Goal: Navigation & Orientation: Find specific page/section

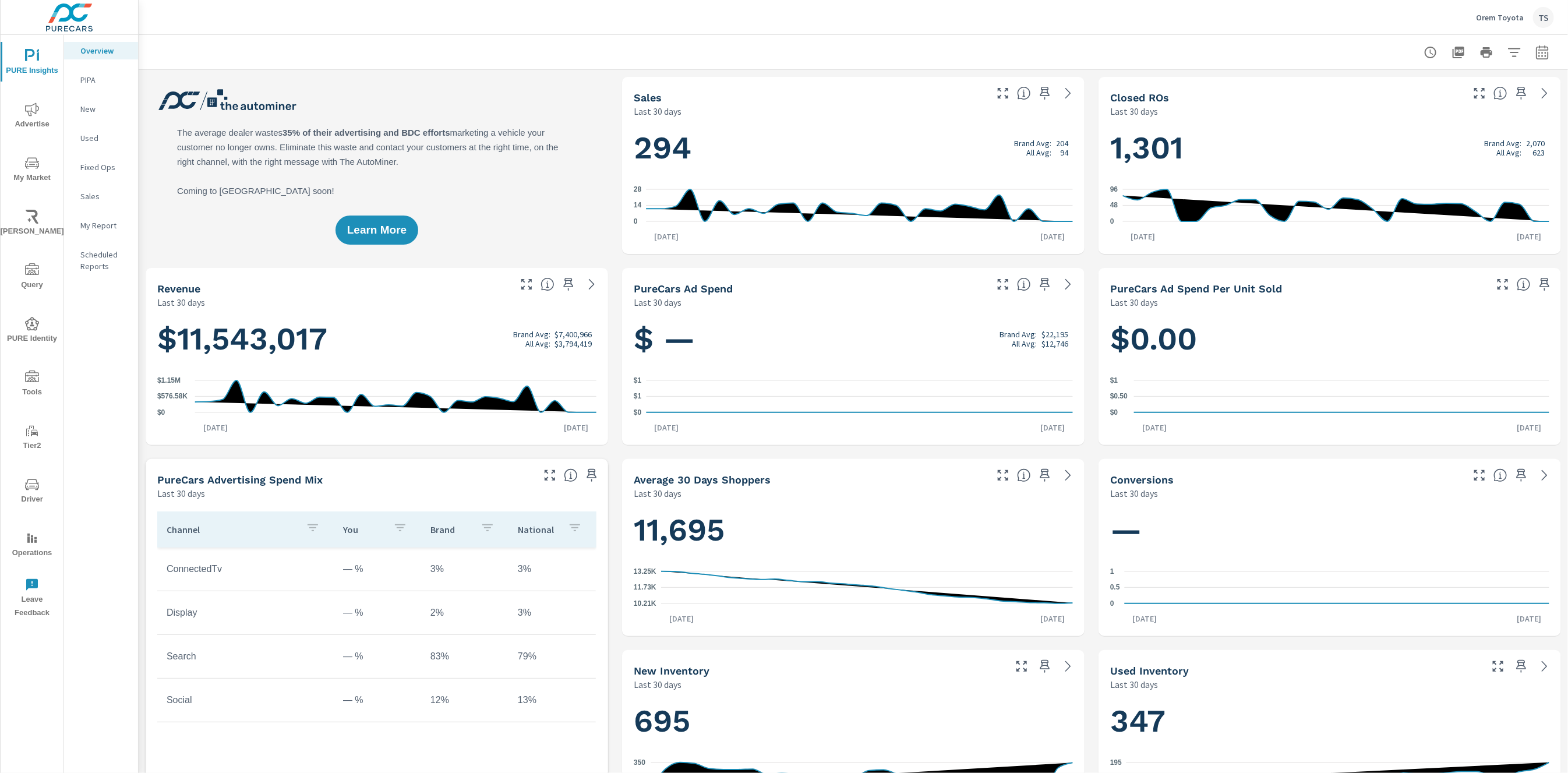
click at [1512, 21] on p "Orem Toyota" at bounding box center [1500, 17] width 48 height 10
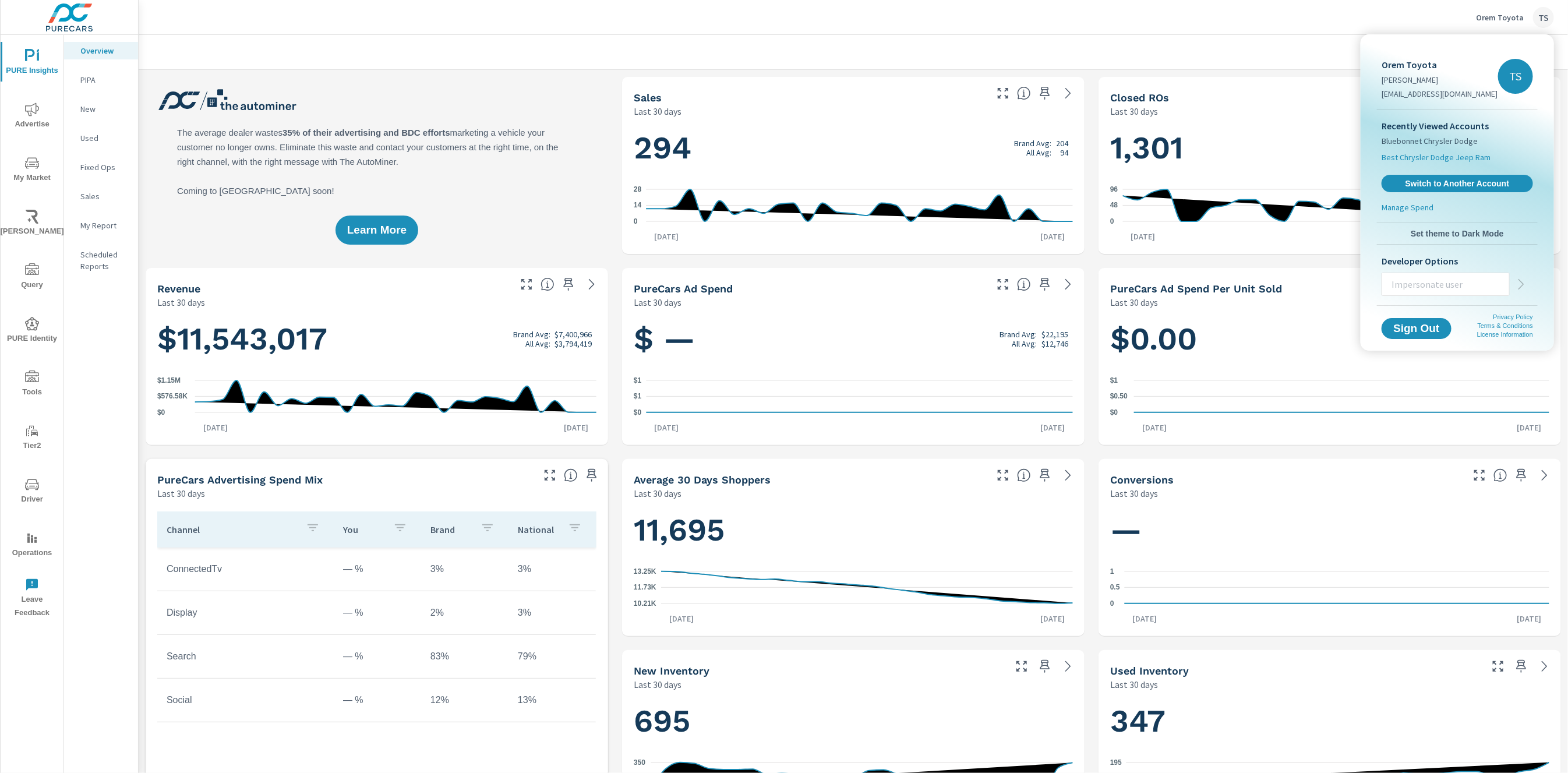
click at [1451, 160] on span "Best Chrysler Dodge Jeep Ram" at bounding box center [1437, 158] width 109 height 12
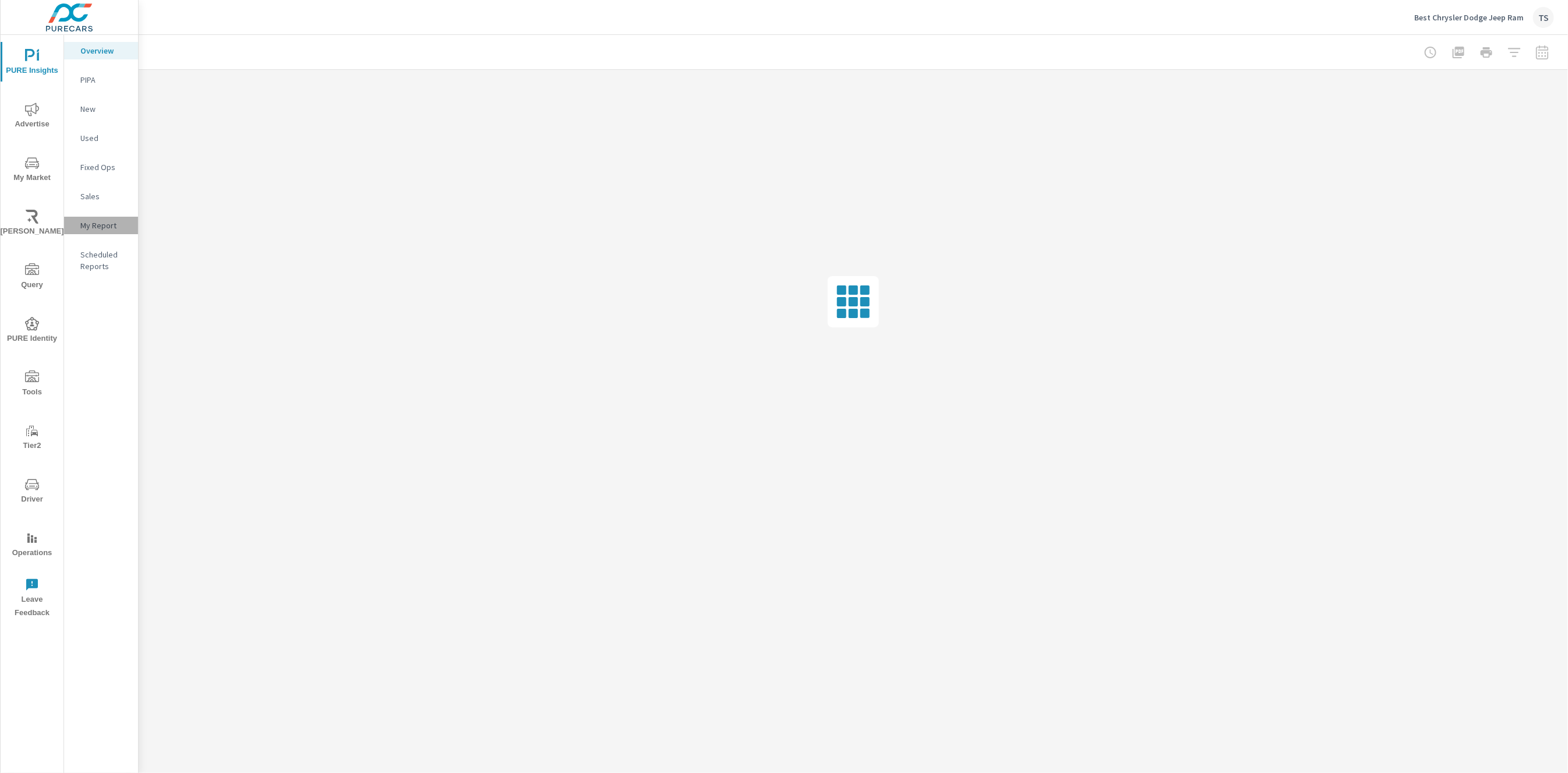
click at [104, 227] on p "My Report" at bounding box center [104, 225] width 49 height 12
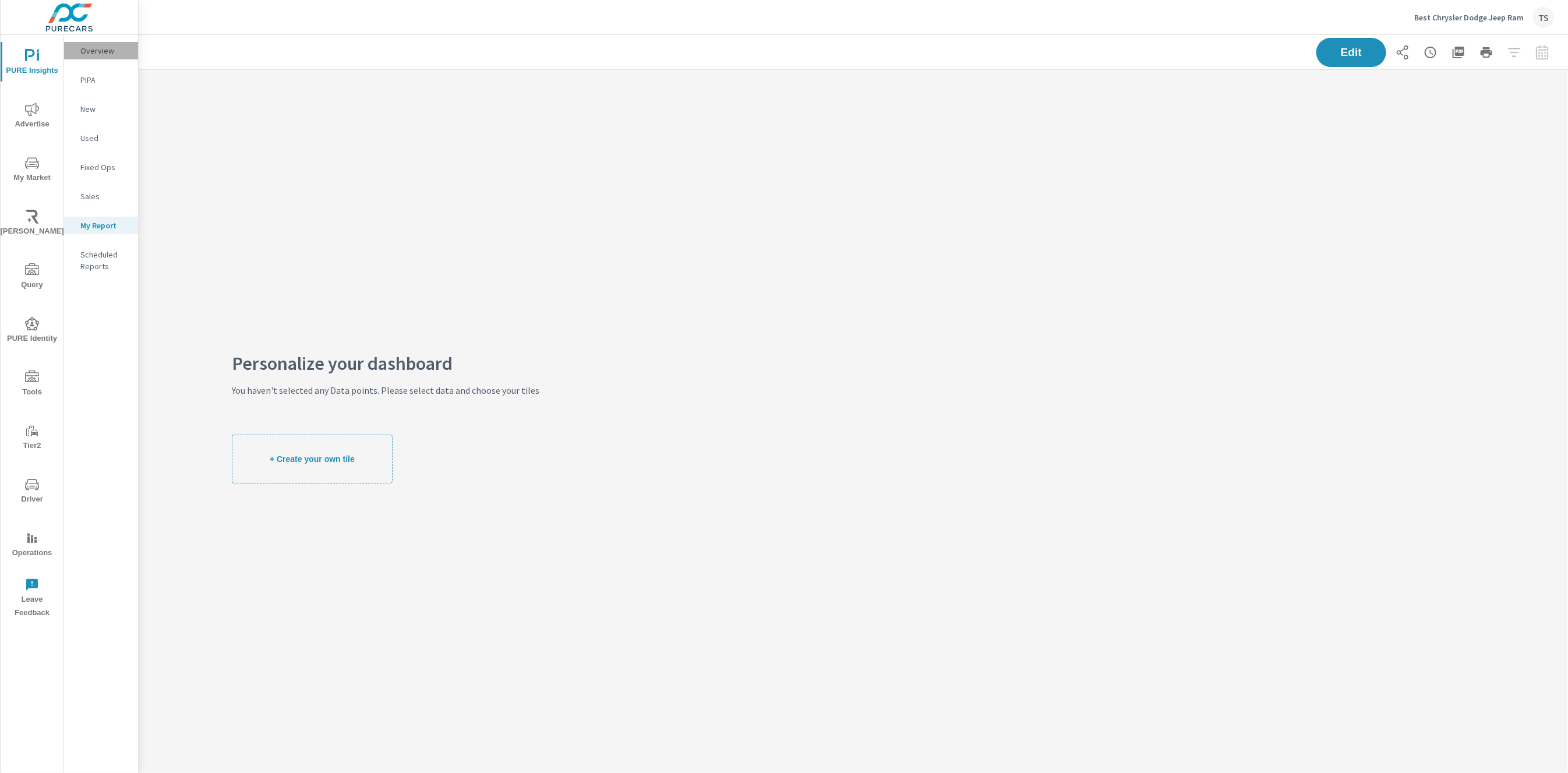
click at [90, 56] on div "Overview" at bounding box center [101, 50] width 74 height 17
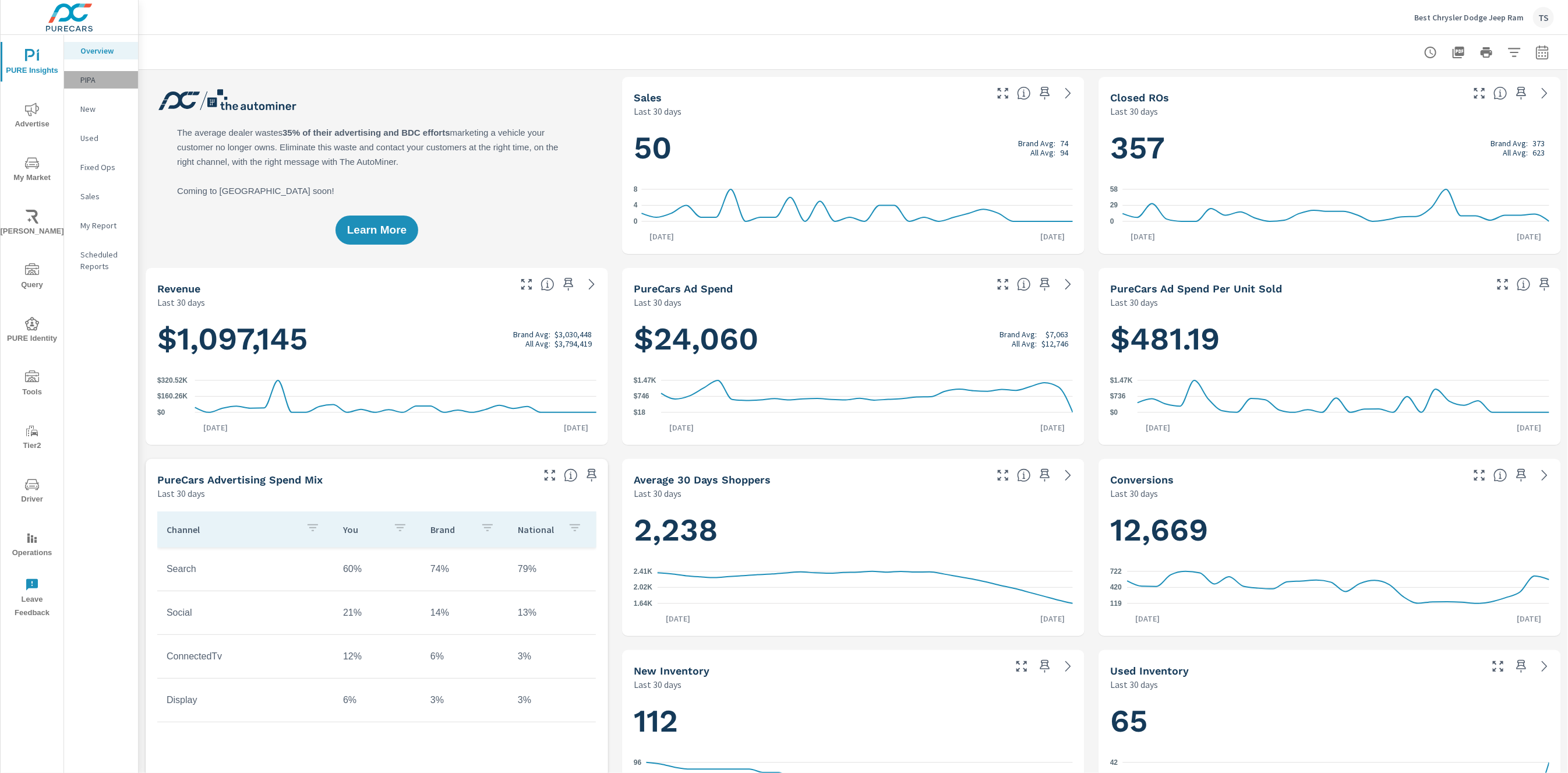
click at [117, 84] on p "PIPA" at bounding box center [104, 80] width 49 height 12
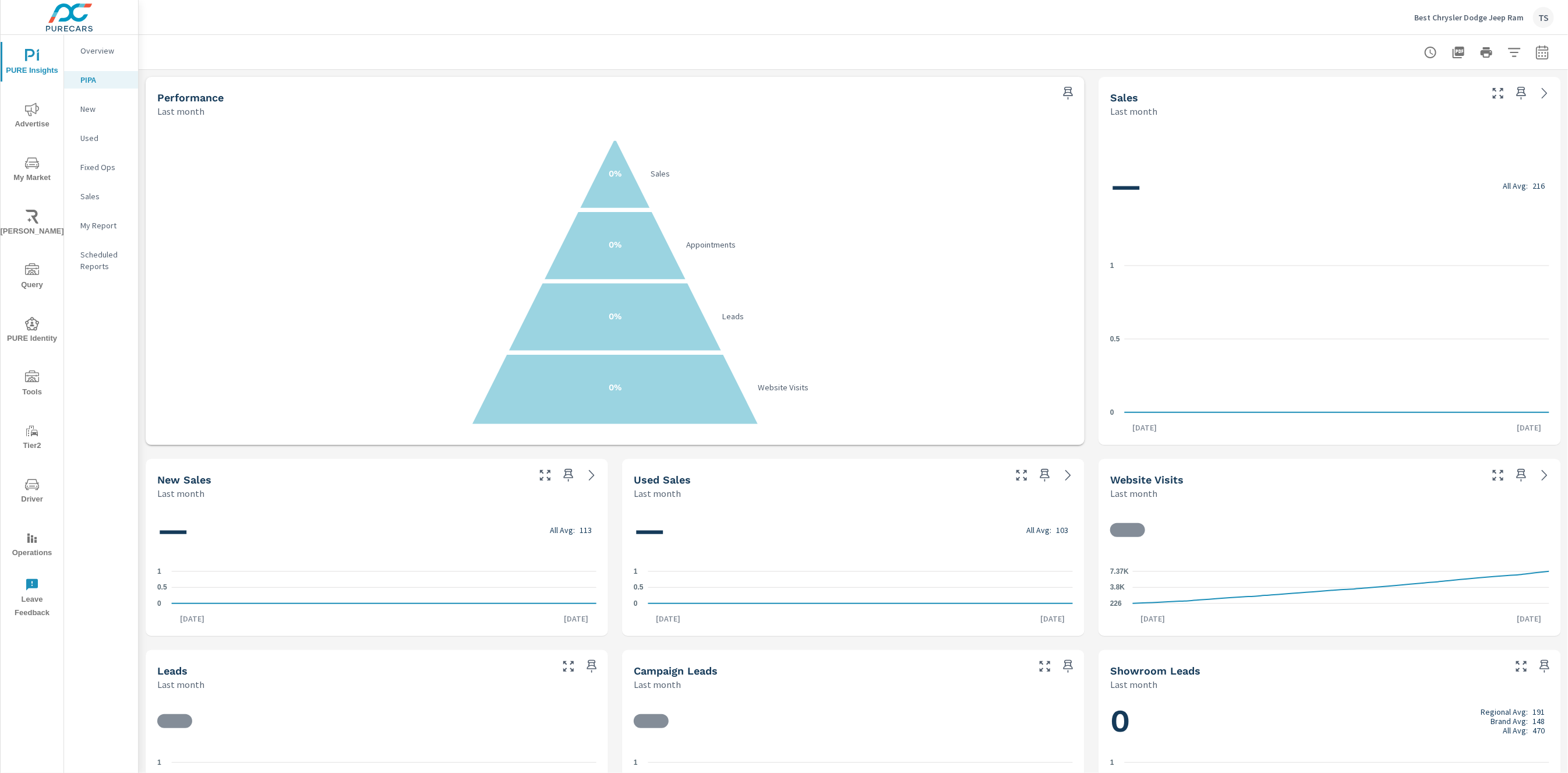
click at [87, 189] on div "Sales" at bounding box center [101, 196] width 74 height 17
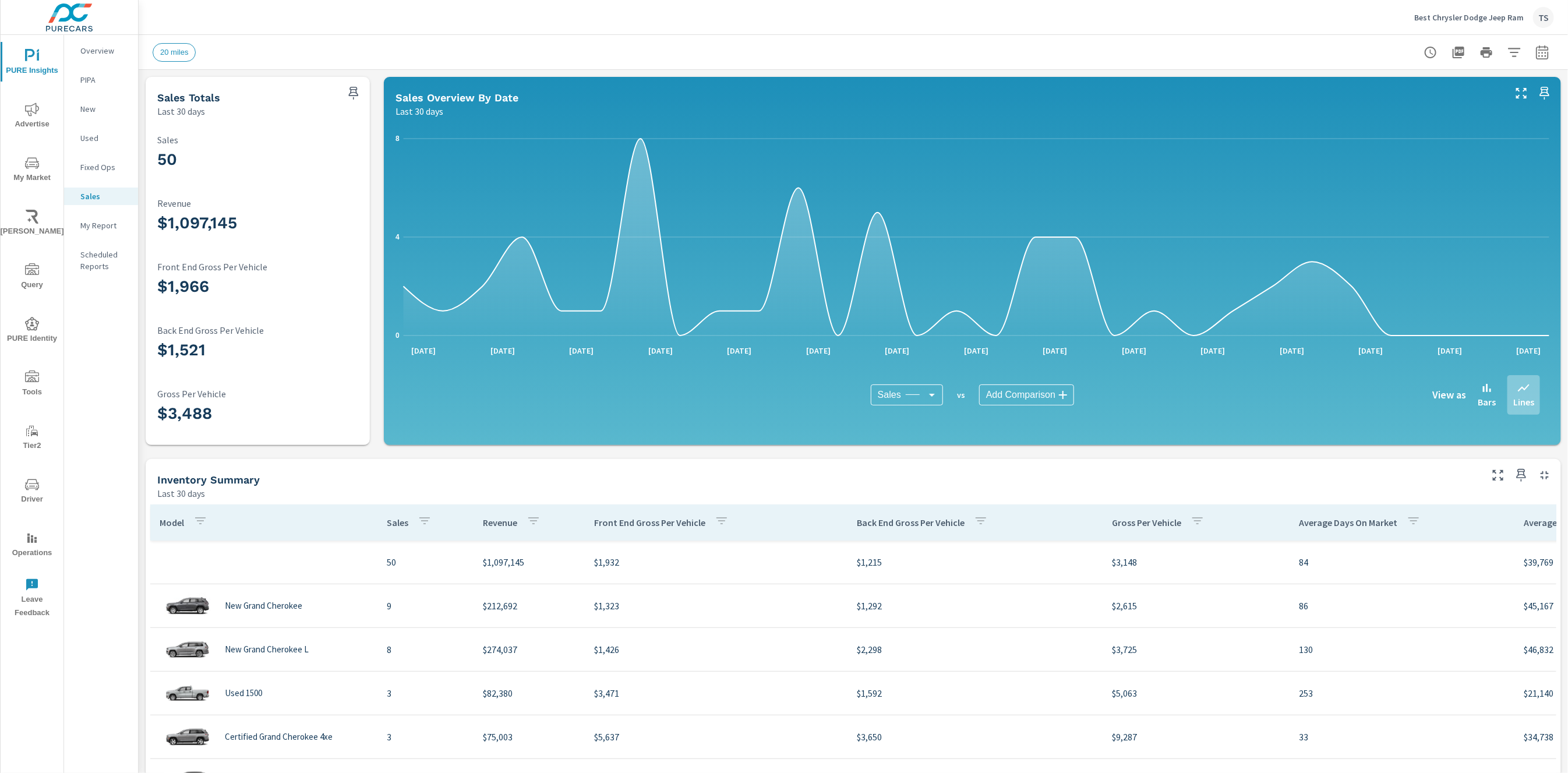
click at [37, 315] on button "PURE Identity" at bounding box center [32, 329] width 63 height 39
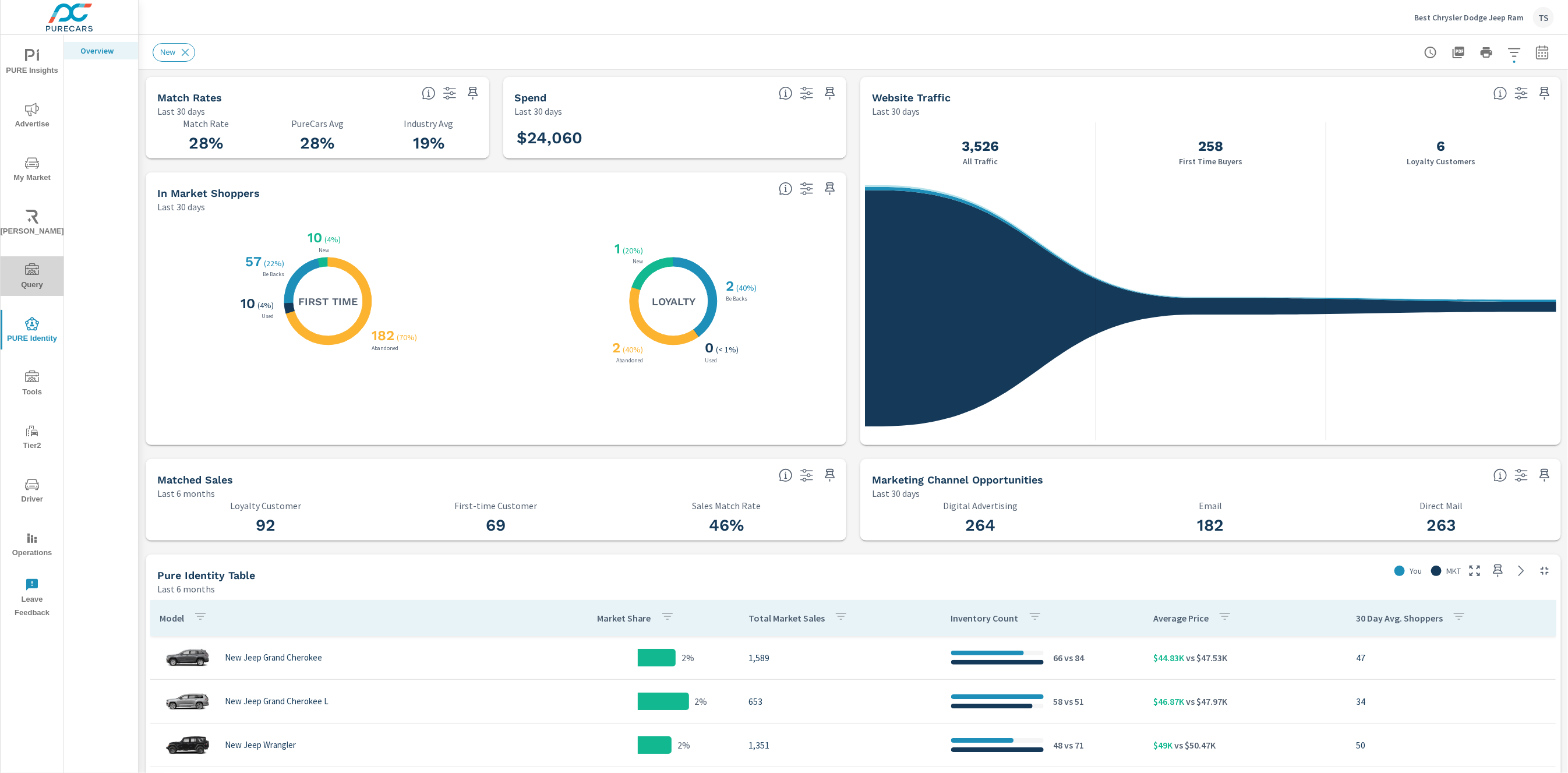
click at [49, 280] on span "Query" at bounding box center [32, 277] width 56 height 28
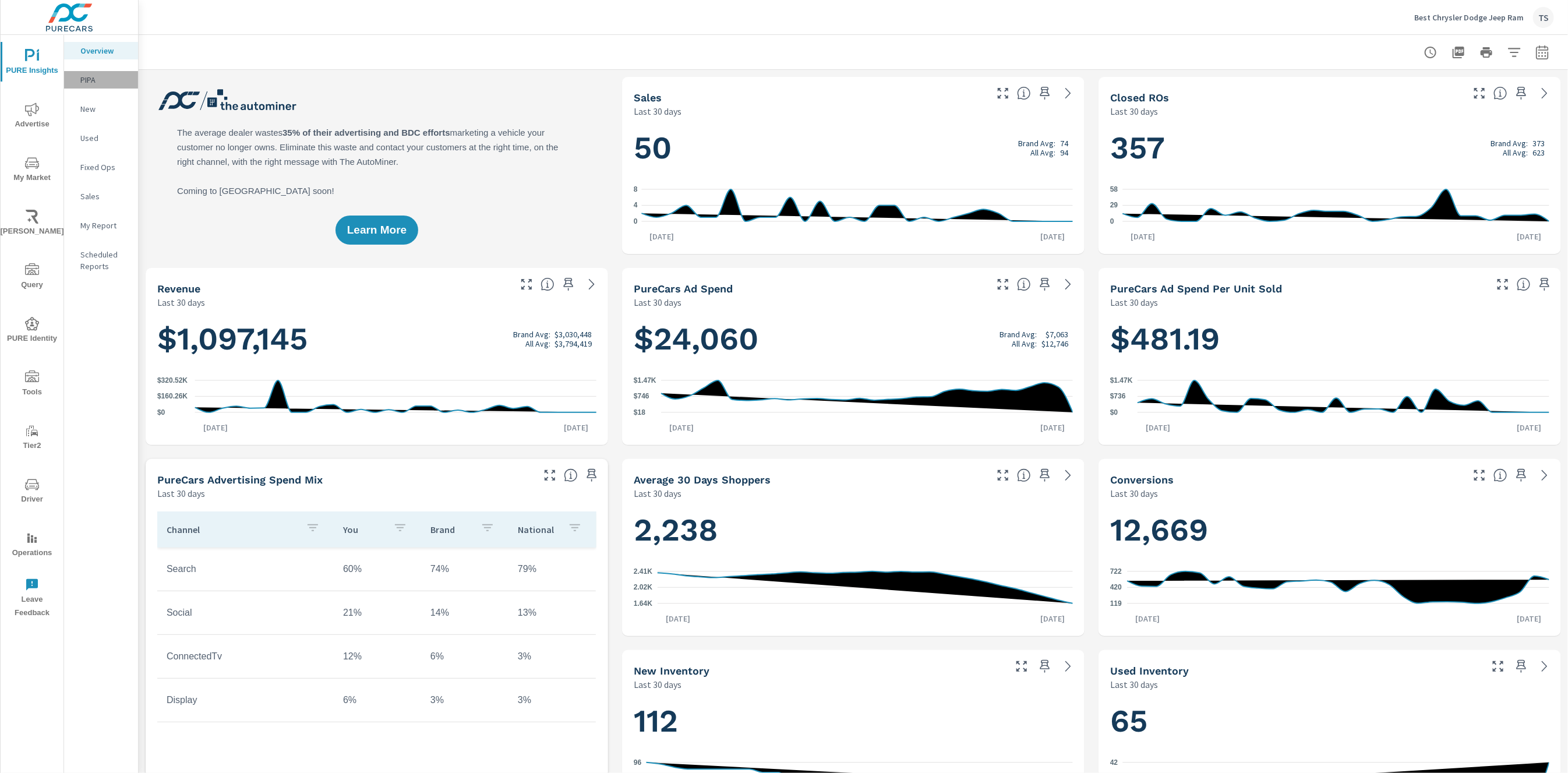
click at [115, 71] on div "PIPA" at bounding box center [101, 79] width 74 height 17
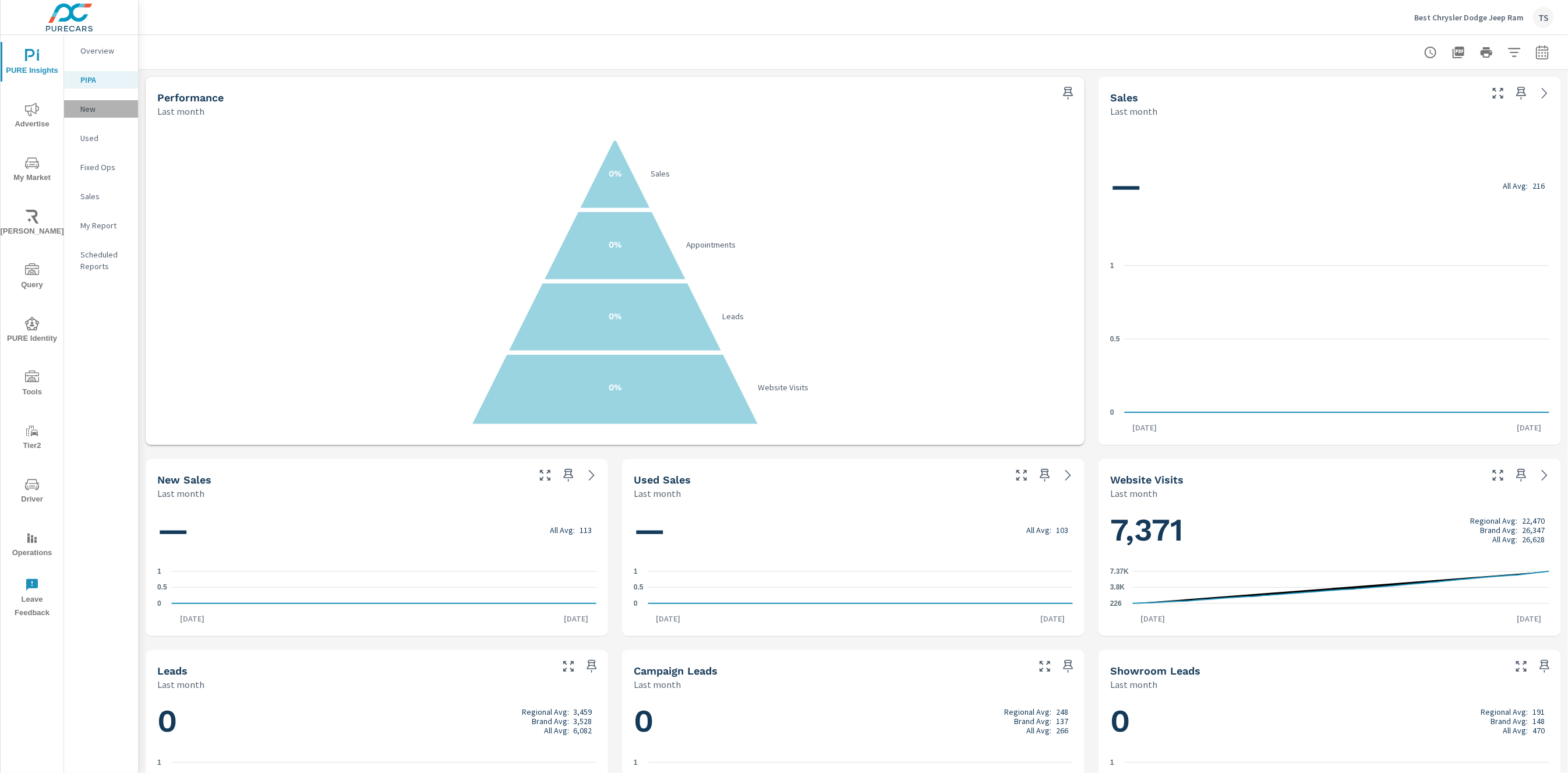
click at [95, 112] on p "New" at bounding box center [104, 109] width 49 height 12
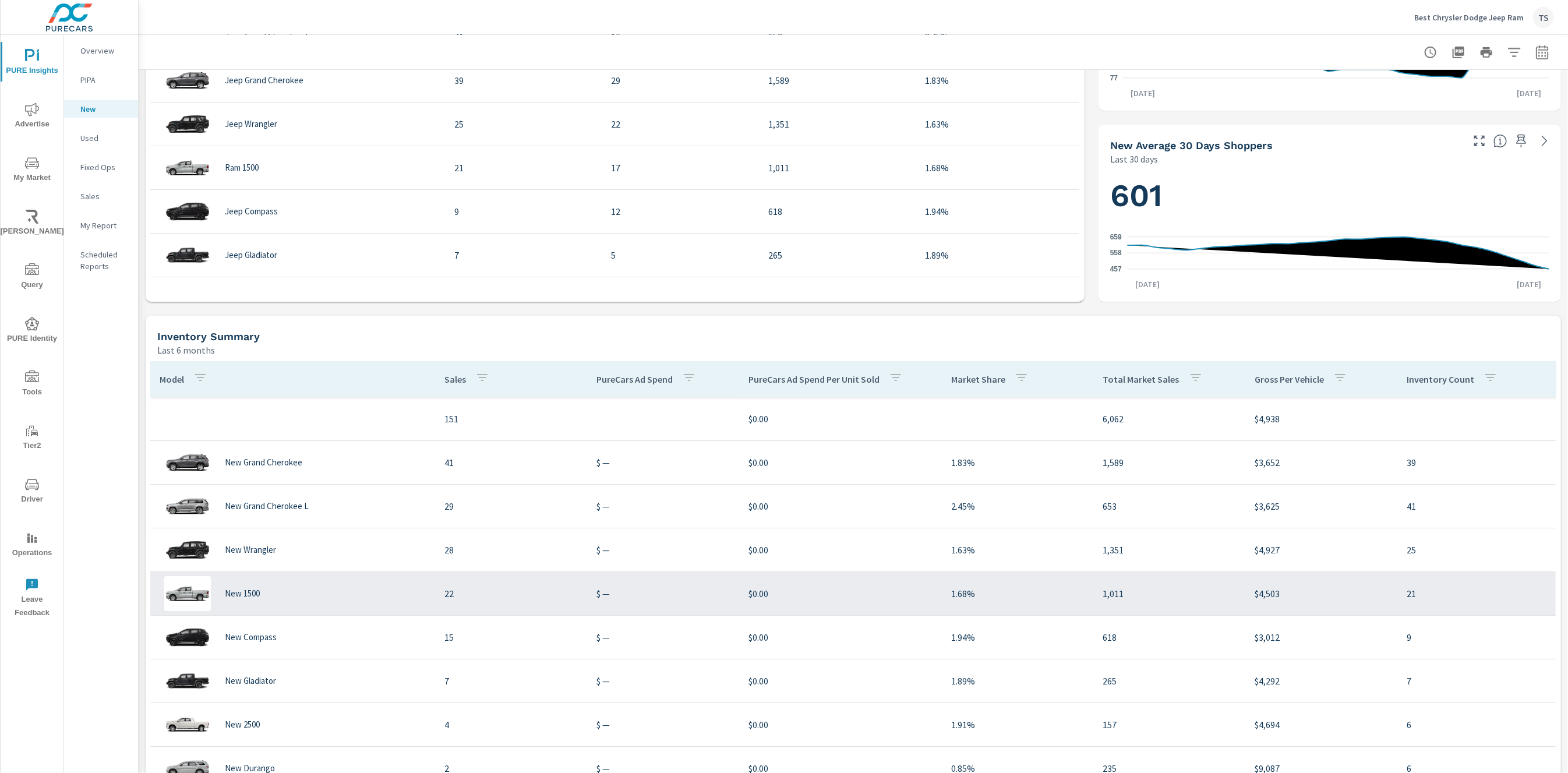
scroll to position [634, 0]
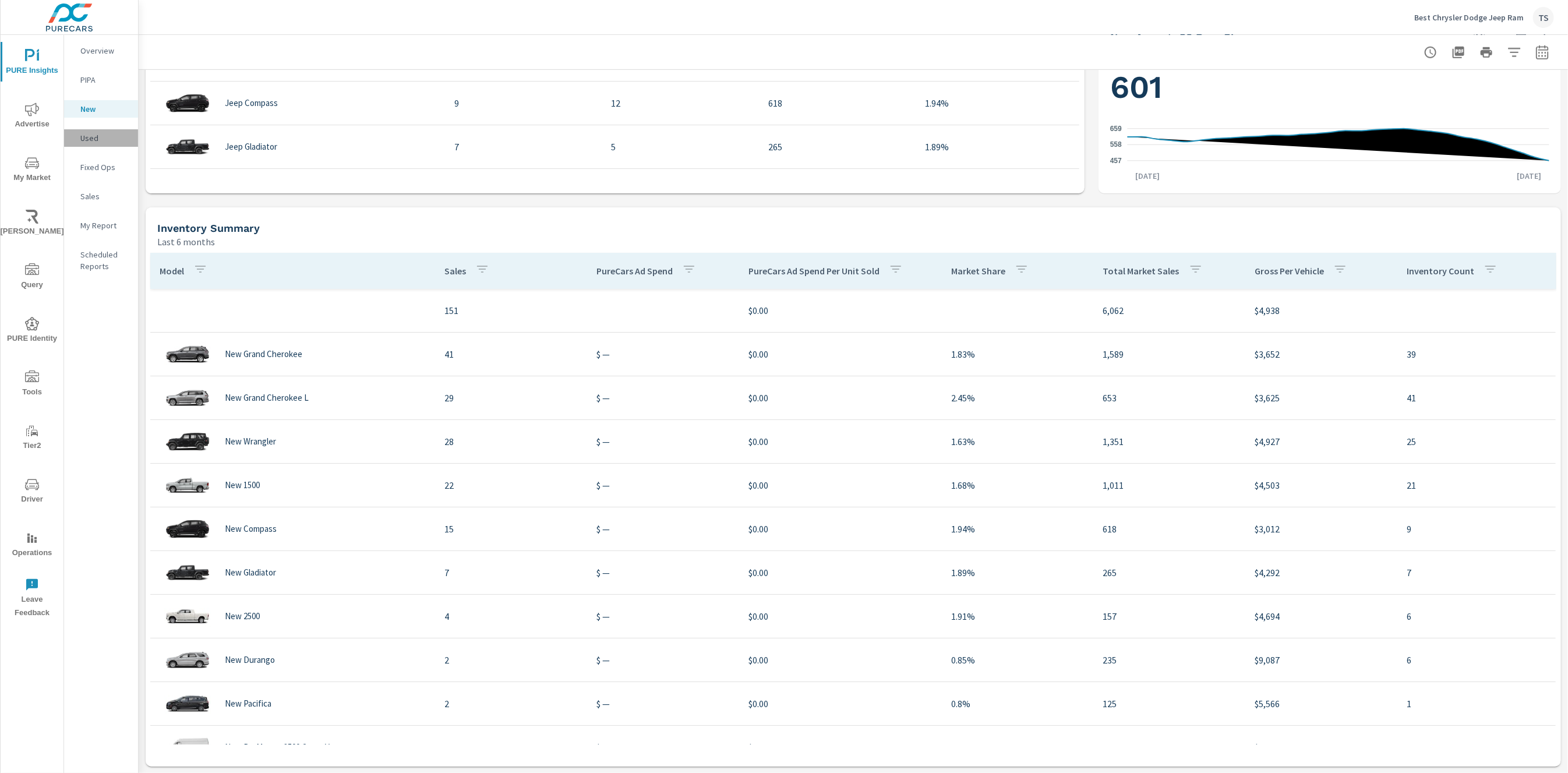
click at [124, 141] on p "Used" at bounding box center [104, 138] width 49 height 12
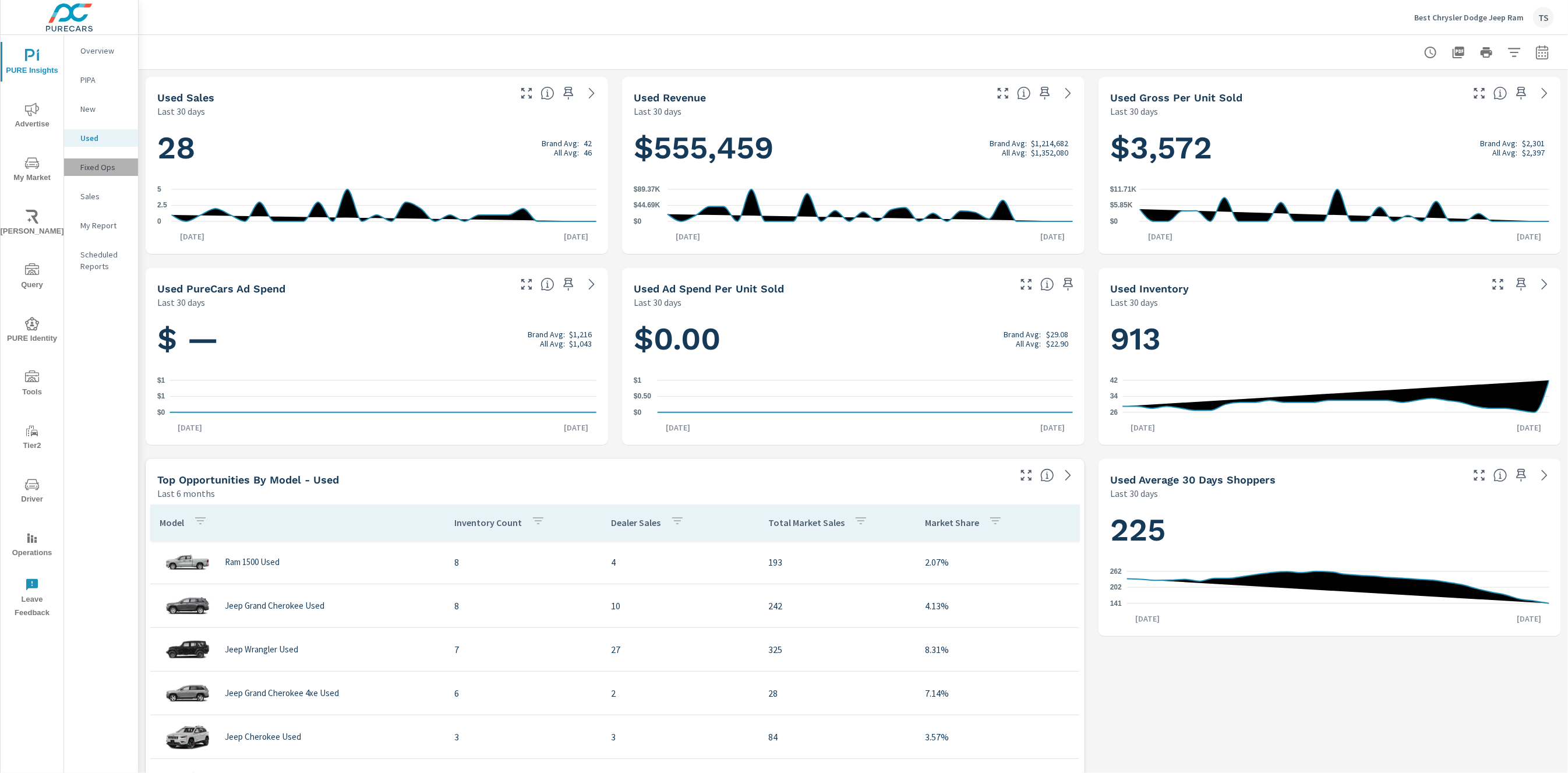
click at [101, 174] on div "Fixed Ops" at bounding box center [101, 167] width 74 height 17
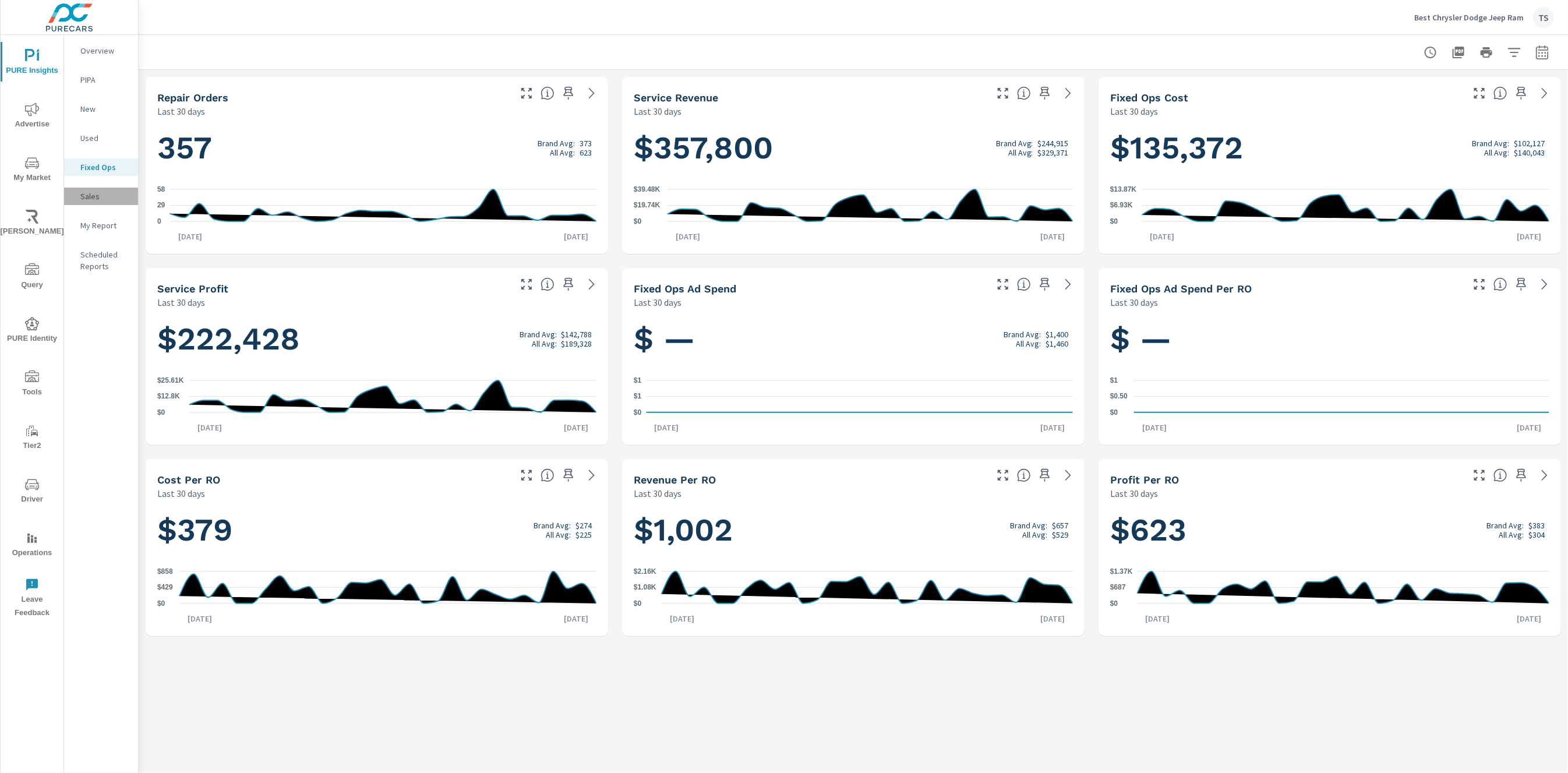
click at [102, 194] on p "Sales" at bounding box center [104, 196] width 49 height 12
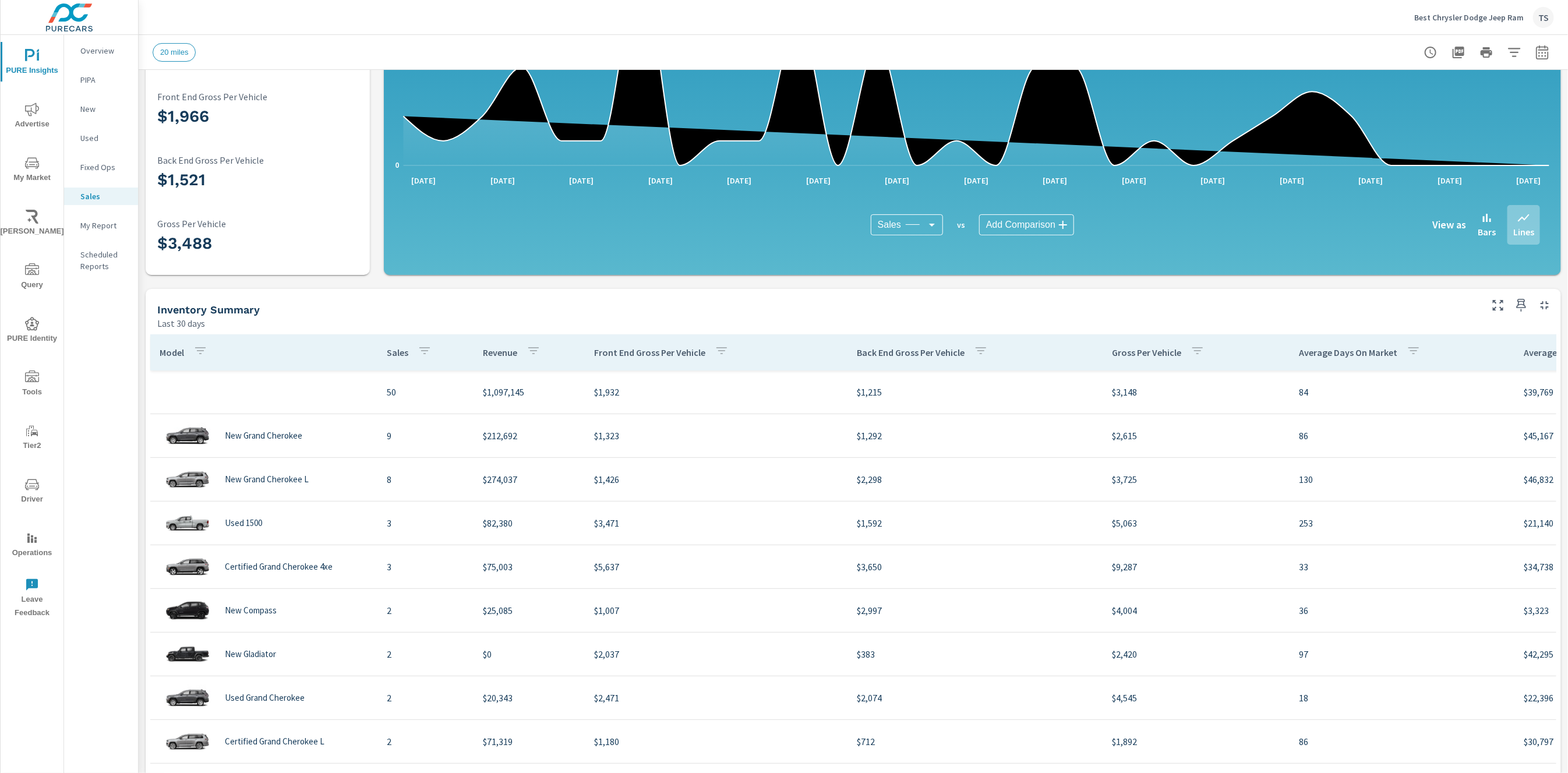
scroll to position [252, 0]
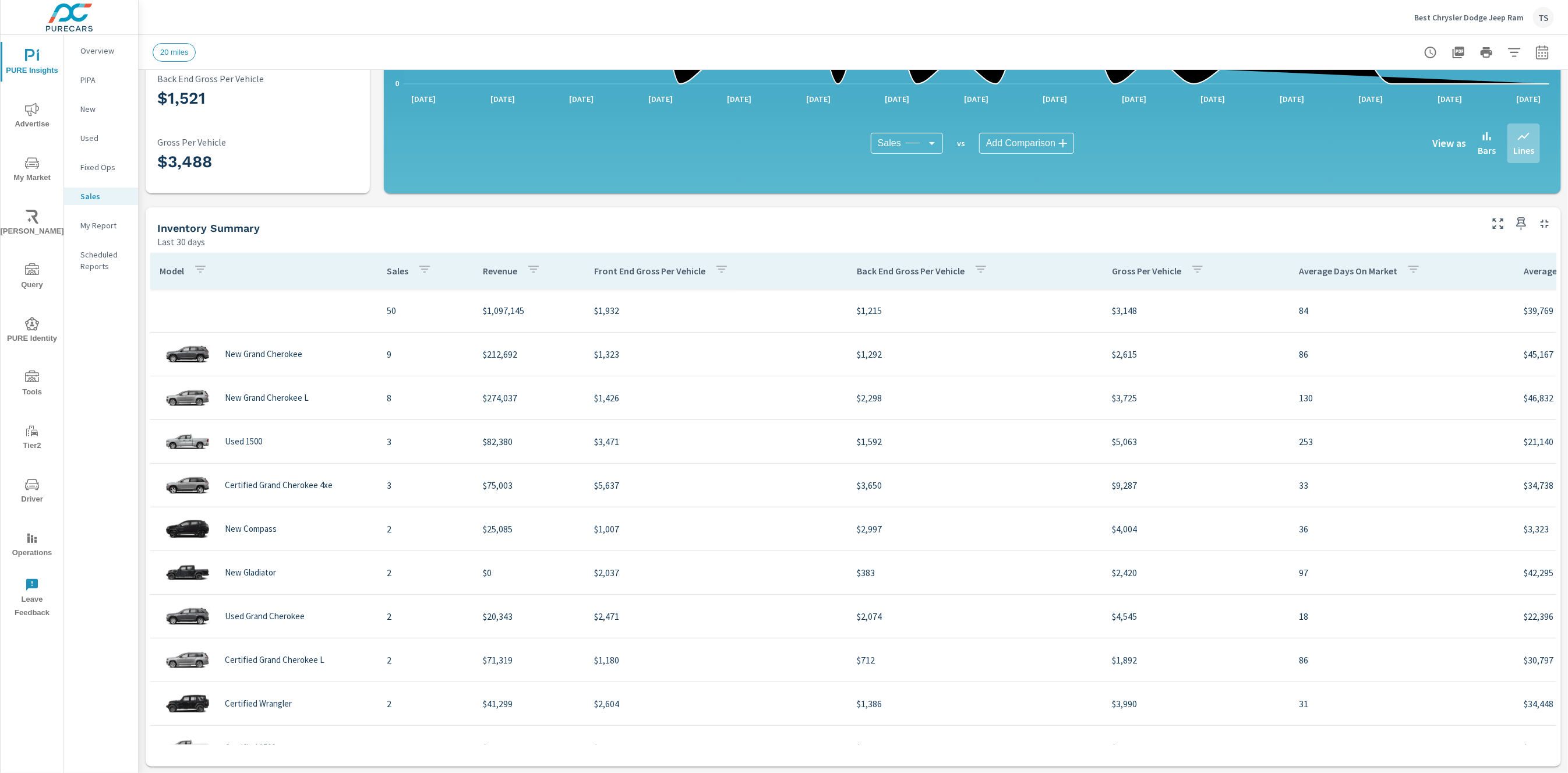
click at [26, 123] on span "Advertise" at bounding box center [32, 116] width 56 height 28
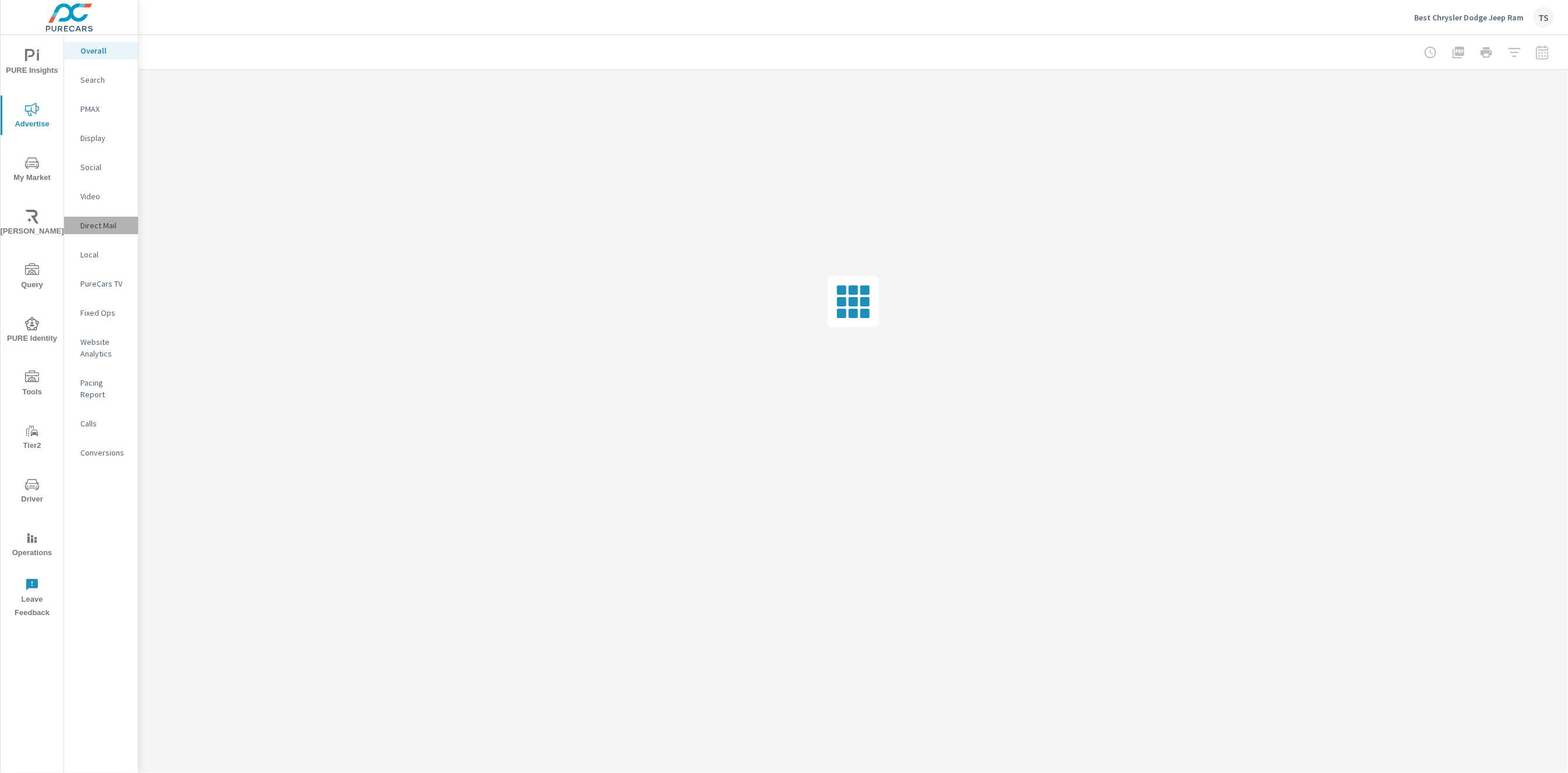
click at [115, 226] on p "Direct Mail" at bounding box center [104, 225] width 49 height 12
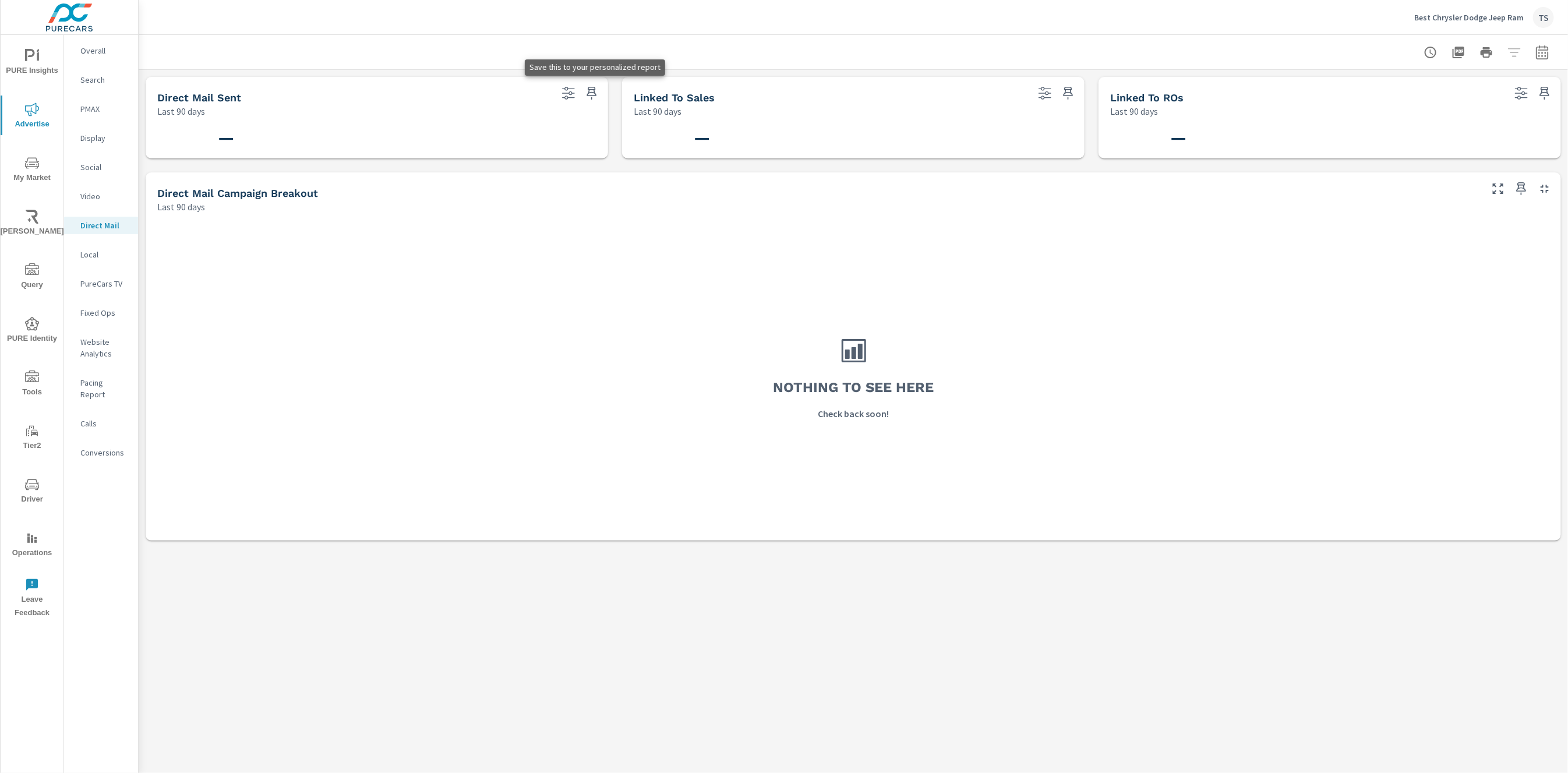
click at [595, 96] on icon "button" at bounding box center [592, 93] width 14 height 14
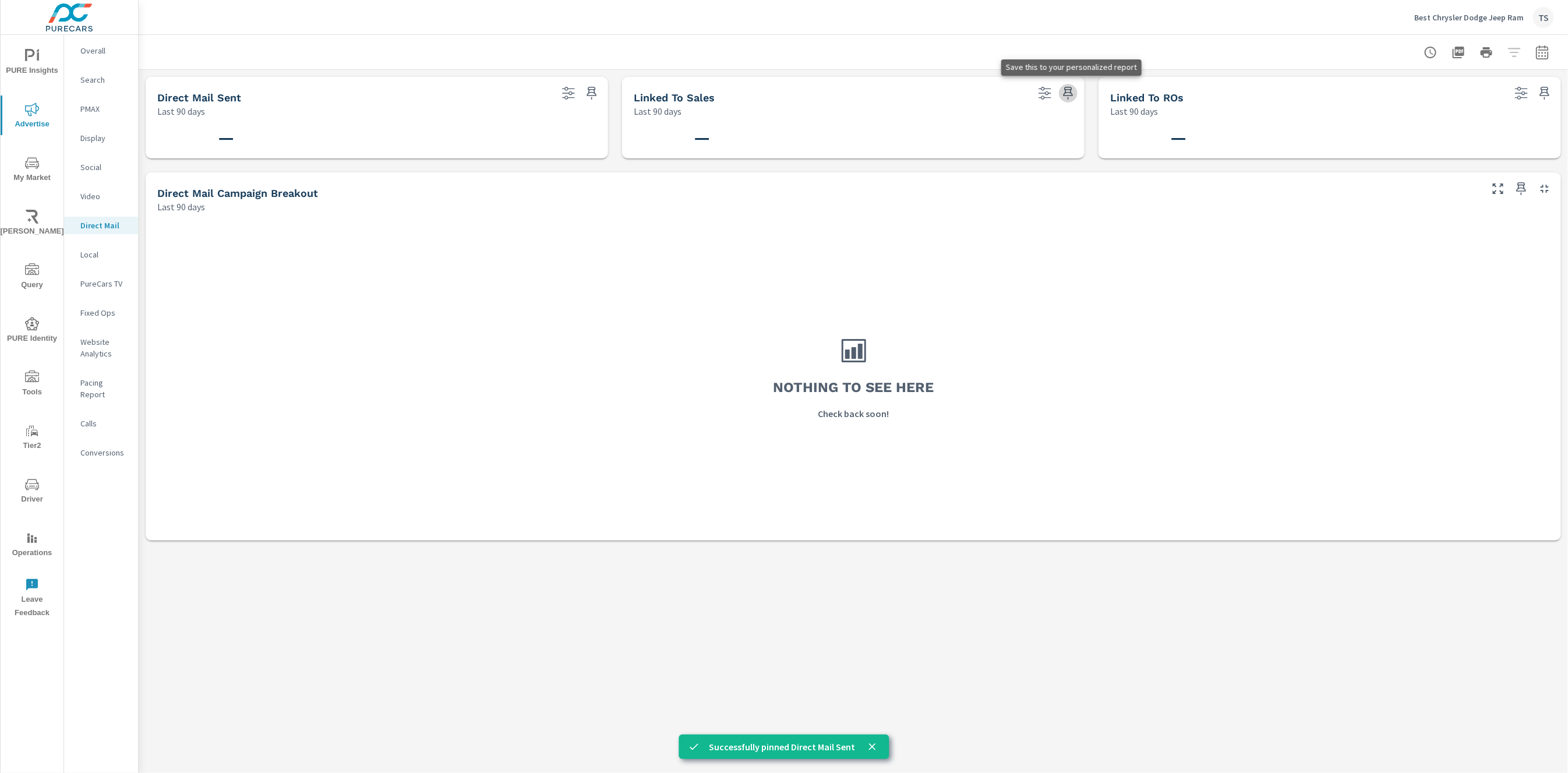
click at [1072, 89] on icon "button" at bounding box center [1068, 93] width 14 height 14
click at [1548, 91] on icon "button" at bounding box center [1545, 93] width 14 height 14
click at [27, 351] on div "PURE Insights Advertise My Market [PERSON_NAME] Query PURE Identity Tools Tier2…" at bounding box center [32, 329] width 63 height 590
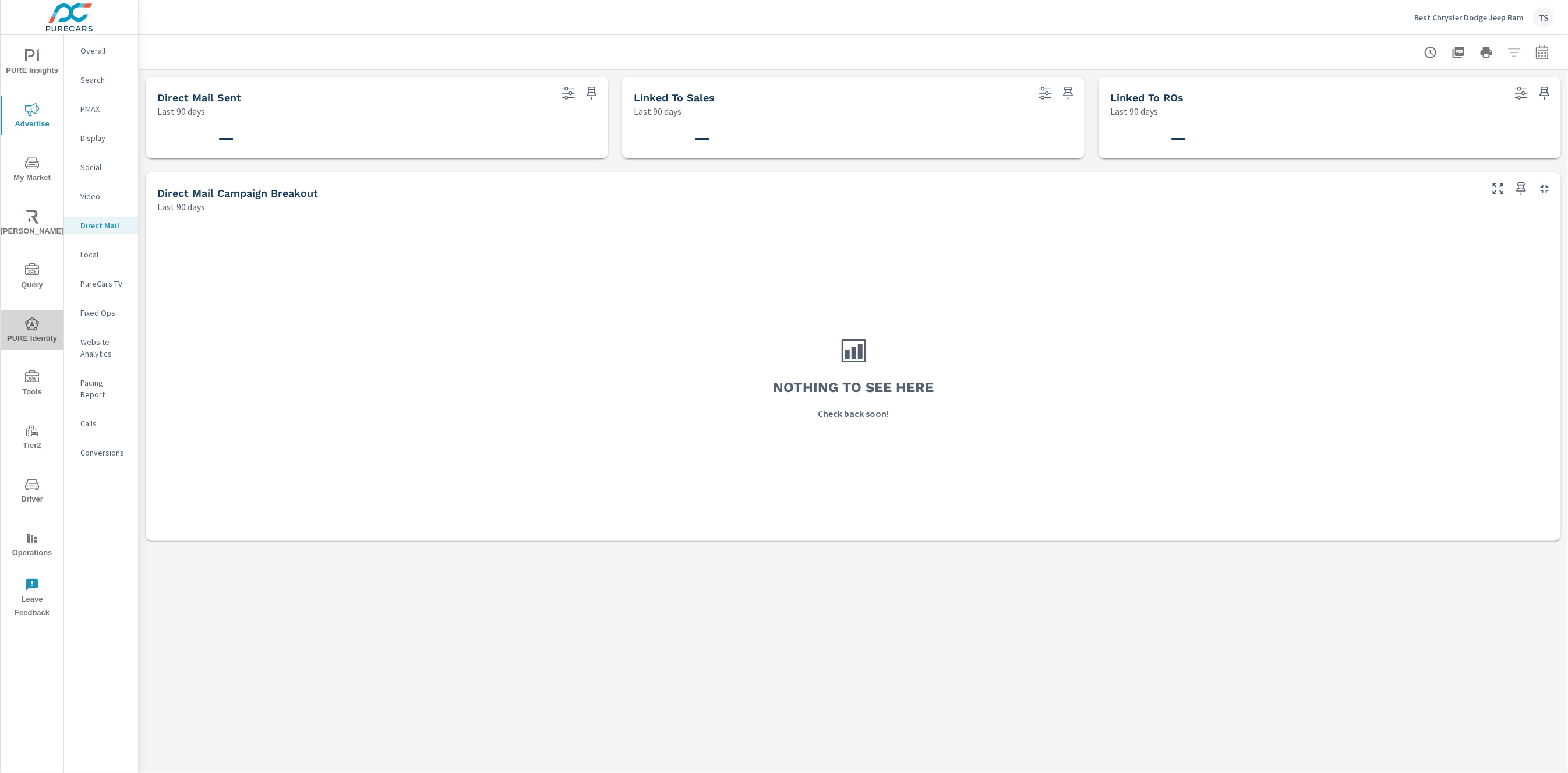
click at [33, 330] on icon "nav menu" at bounding box center [32, 323] width 14 height 14
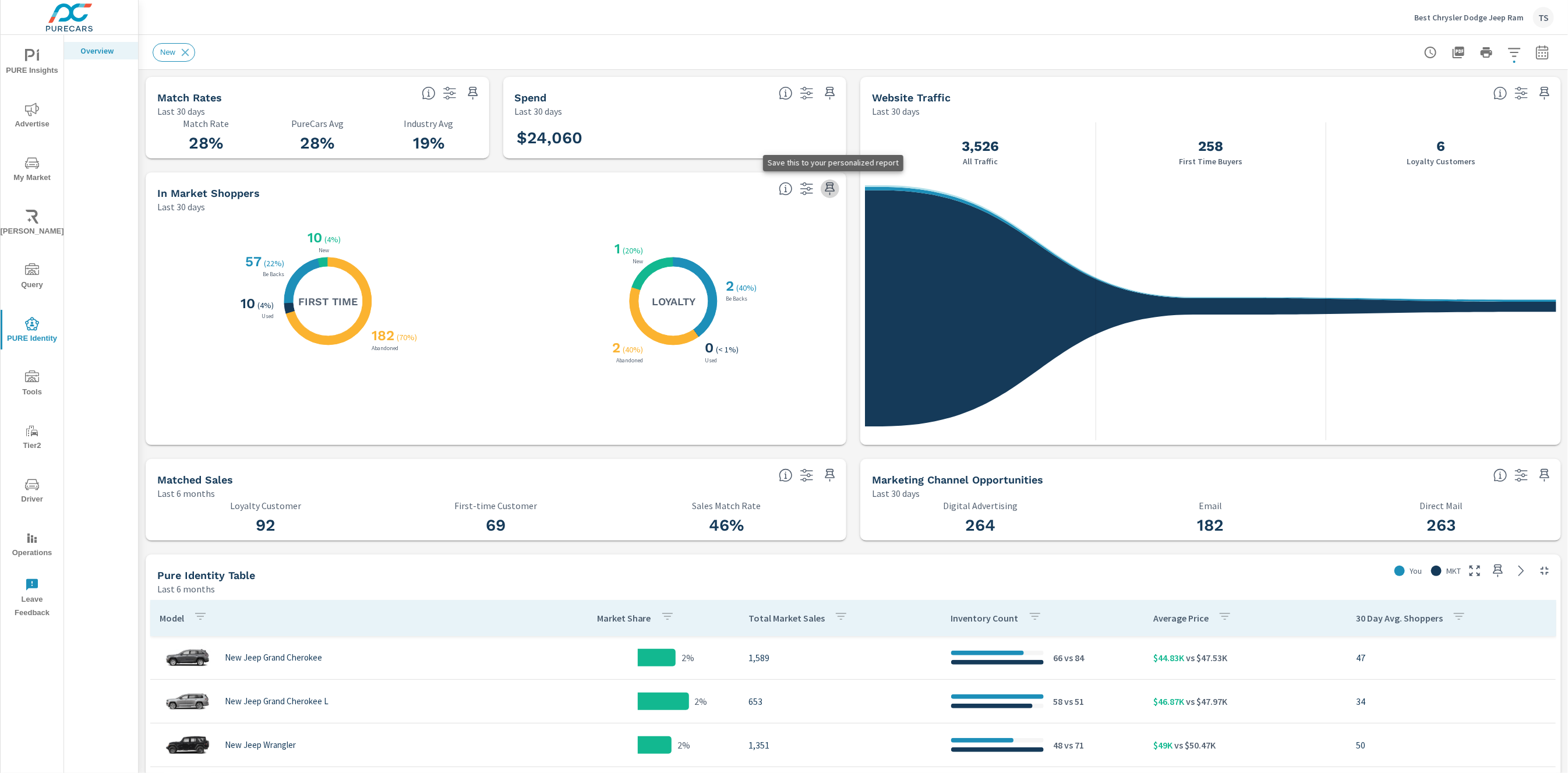
click at [836, 188] on icon "button" at bounding box center [830, 189] width 14 height 14
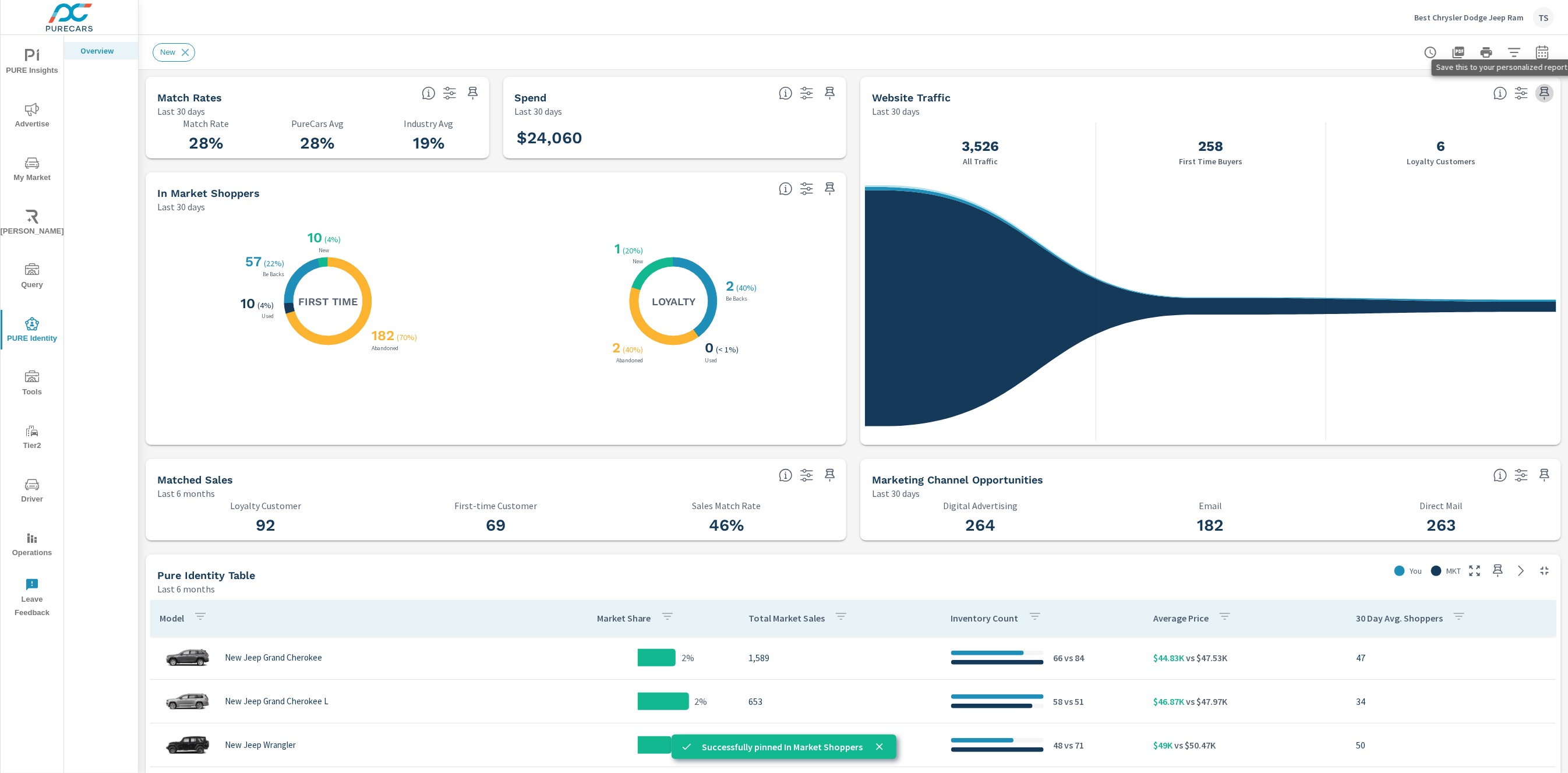
drag, startPoint x: 1545, startPoint y: 96, endPoint x: 1433, endPoint y: 131, distance: 117.3
click at [1545, 96] on icon "button" at bounding box center [1545, 93] width 14 height 14
click at [40, 72] on span "PURE Insights" at bounding box center [32, 62] width 56 height 28
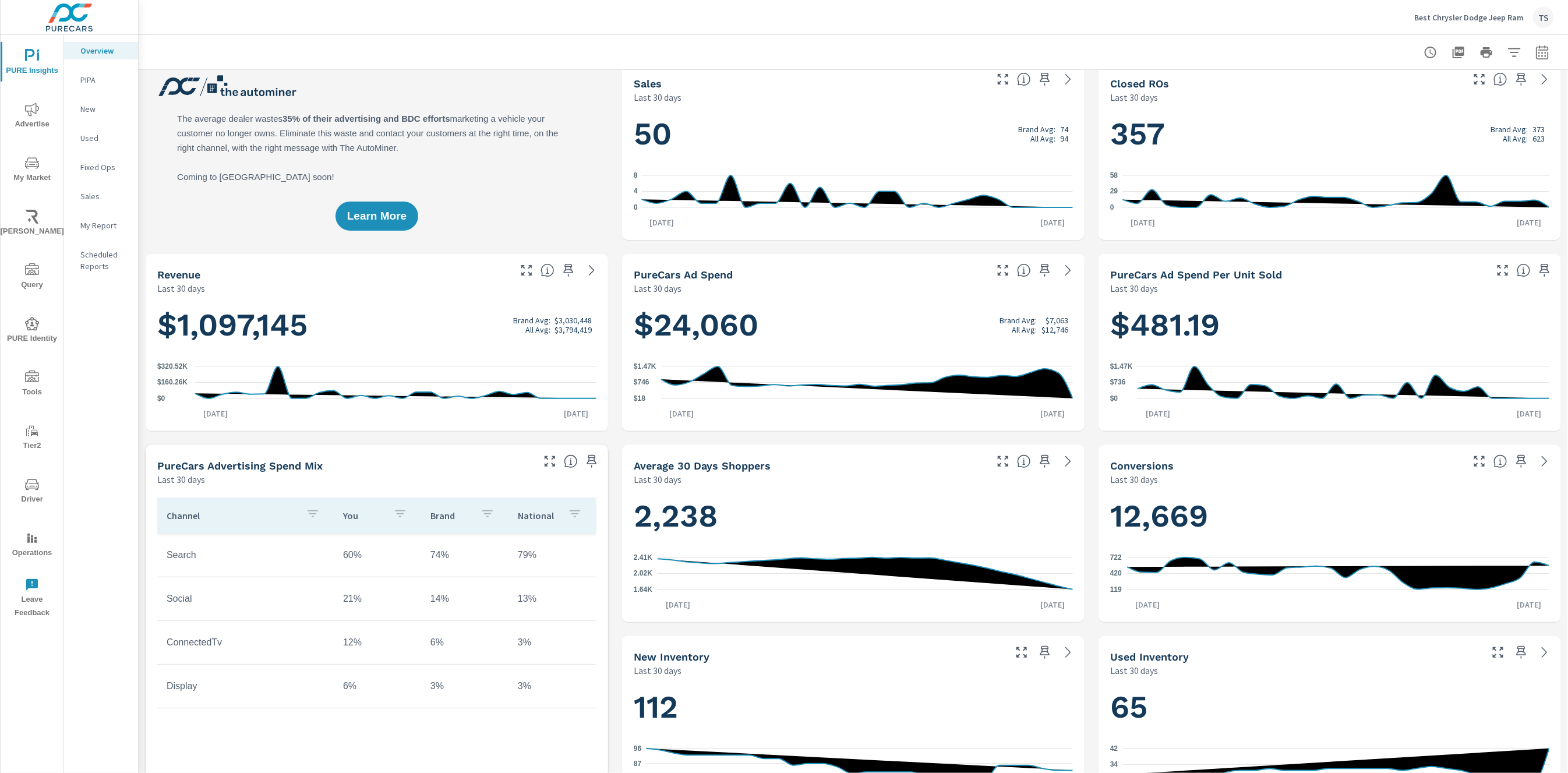
scroll to position [15, 0]
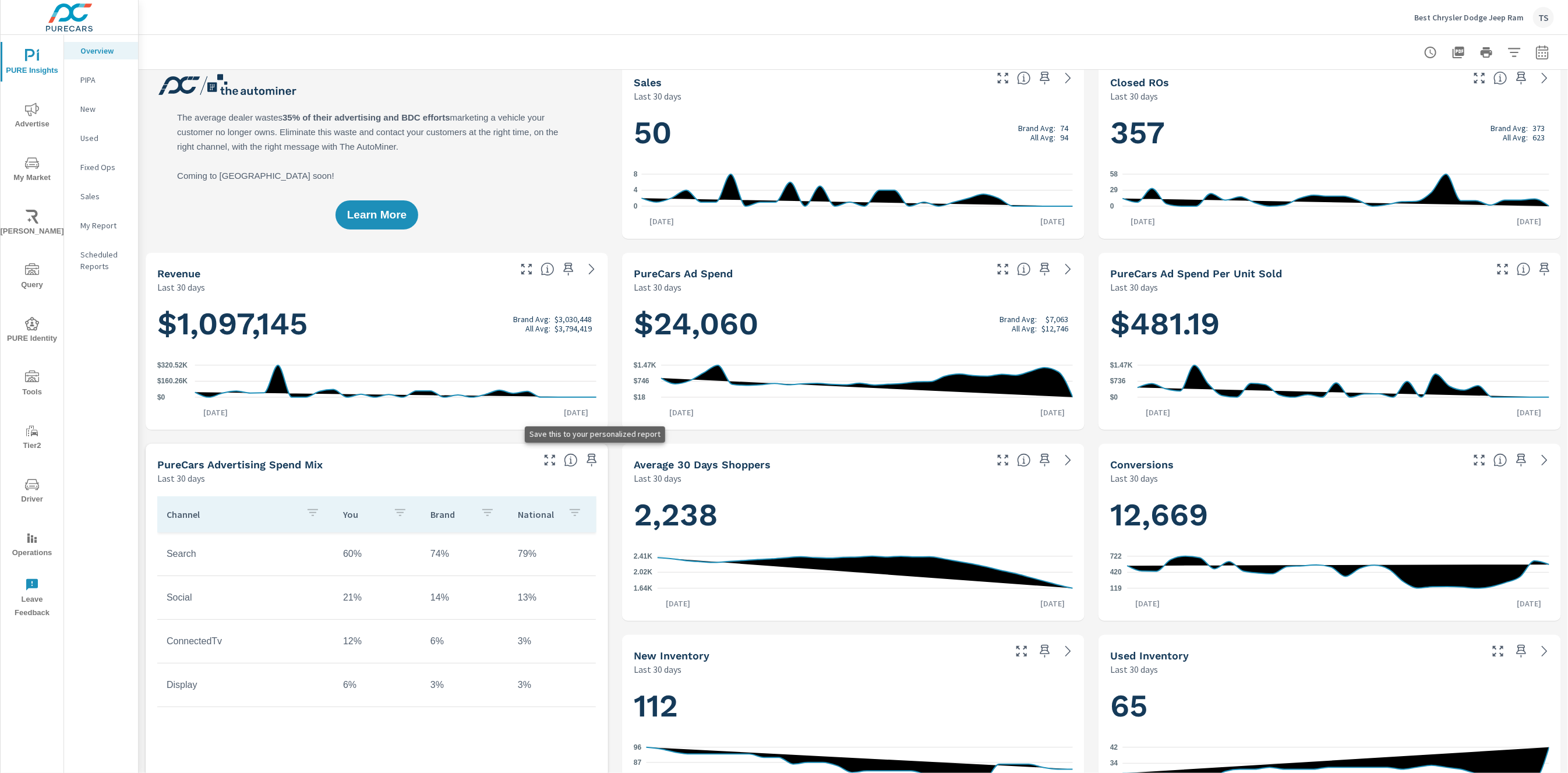
click at [595, 465] on icon "button" at bounding box center [592, 460] width 14 height 14
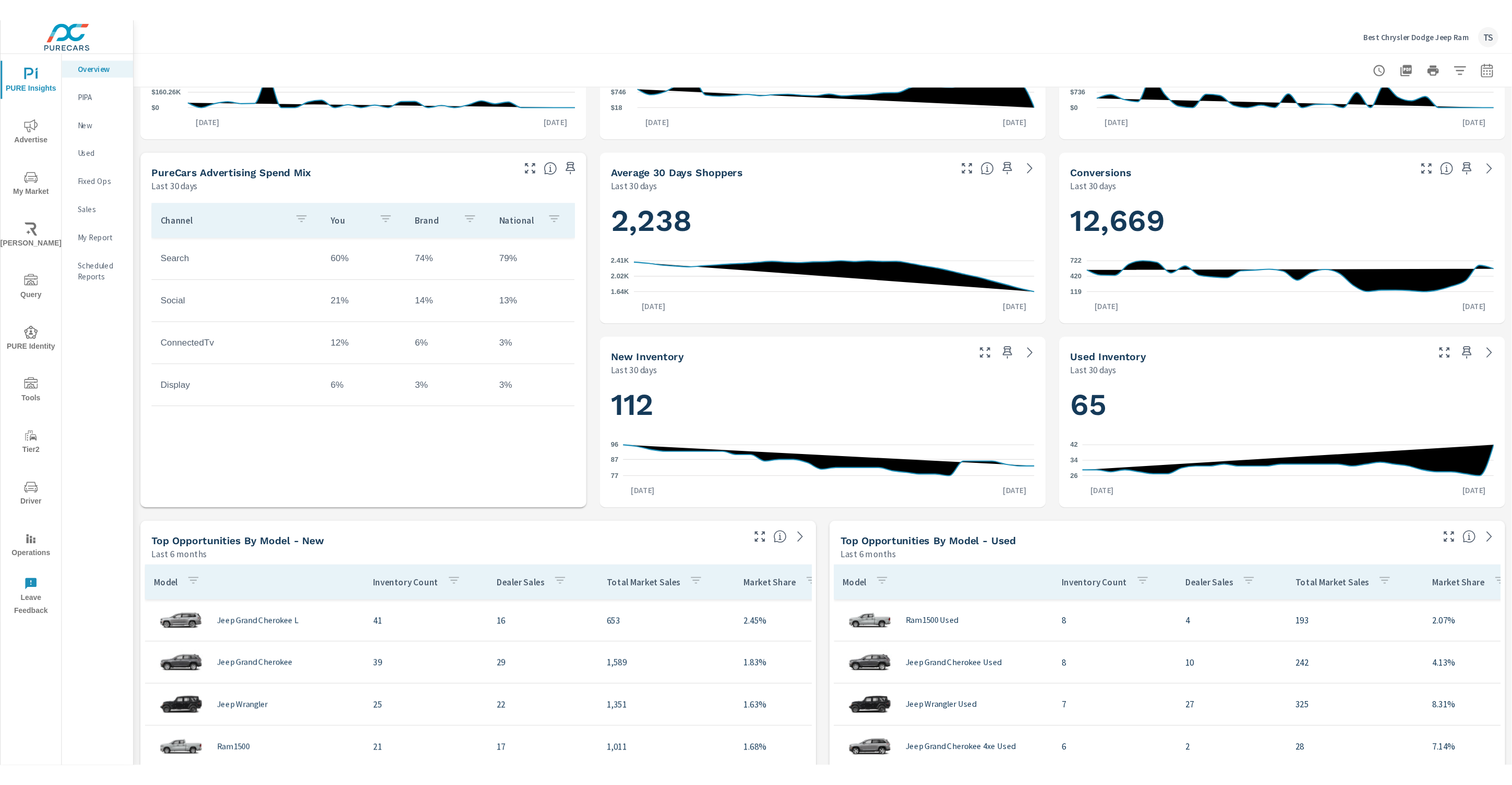
scroll to position [274, 0]
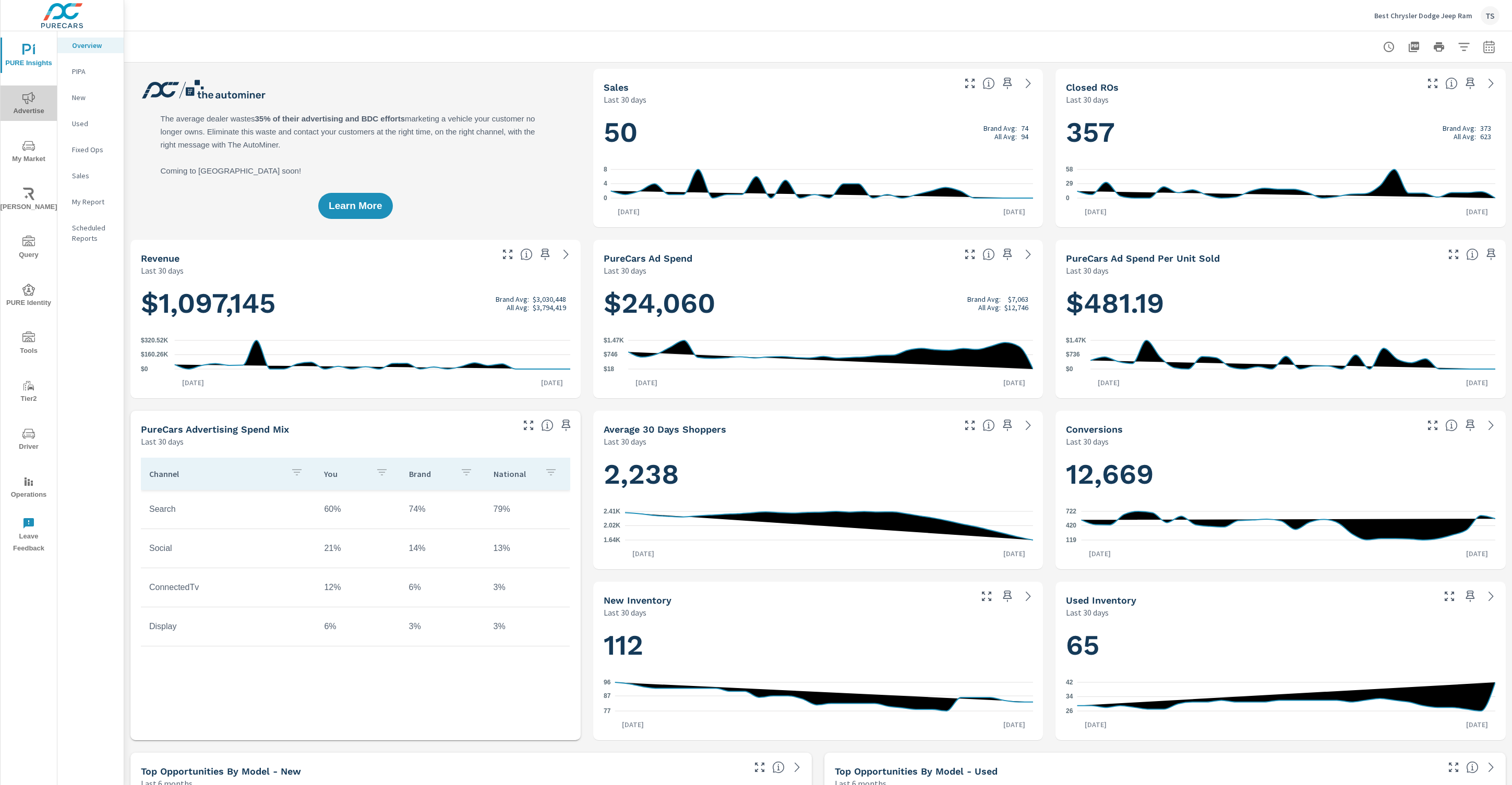
click at [28, 112] on span "Advertise" at bounding box center [29, 104] width 50 height 25
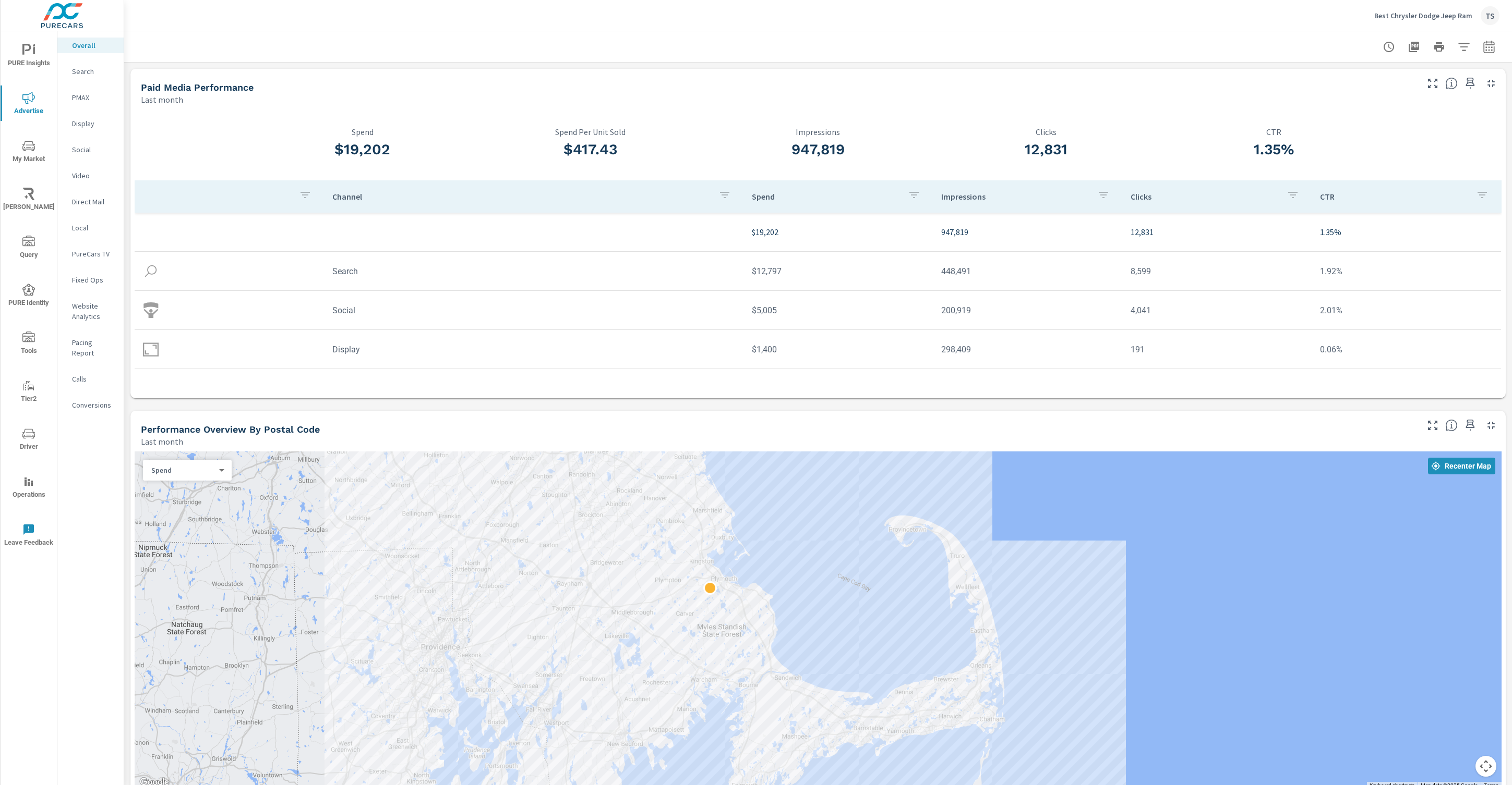
drag, startPoint x: 662, startPoint y: 557, endPoint x: 547, endPoint y: 517, distance: 121.8
click at [547, 517] on div at bounding box center [818, 620] width 1367 height 338
click at [96, 78] on div "Search" at bounding box center [90, 71] width 66 height 15
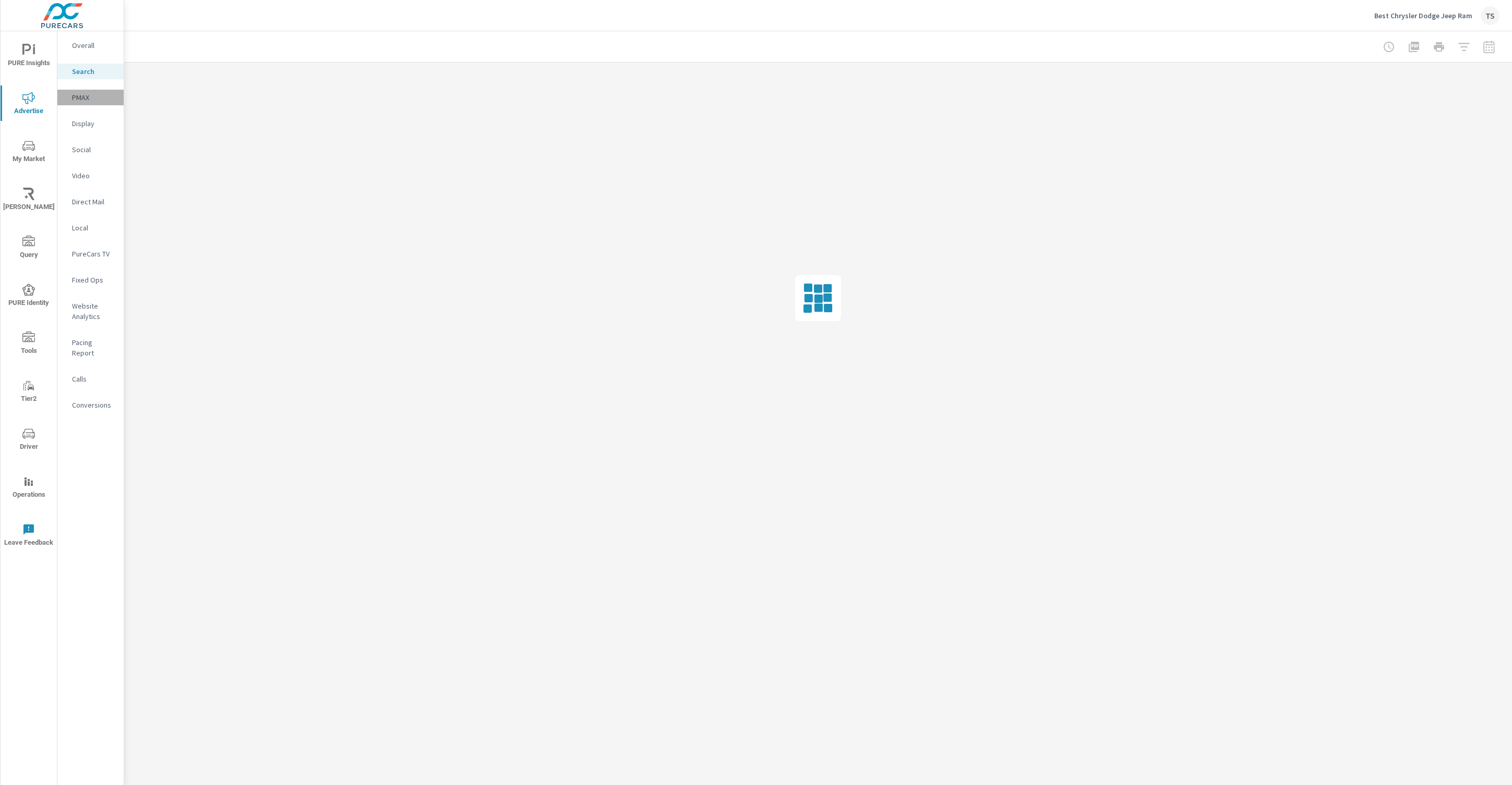
click at [89, 94] on p "PMAX" at bounding box center [93, 98] width 44 height 11
